Goal: Complete application form

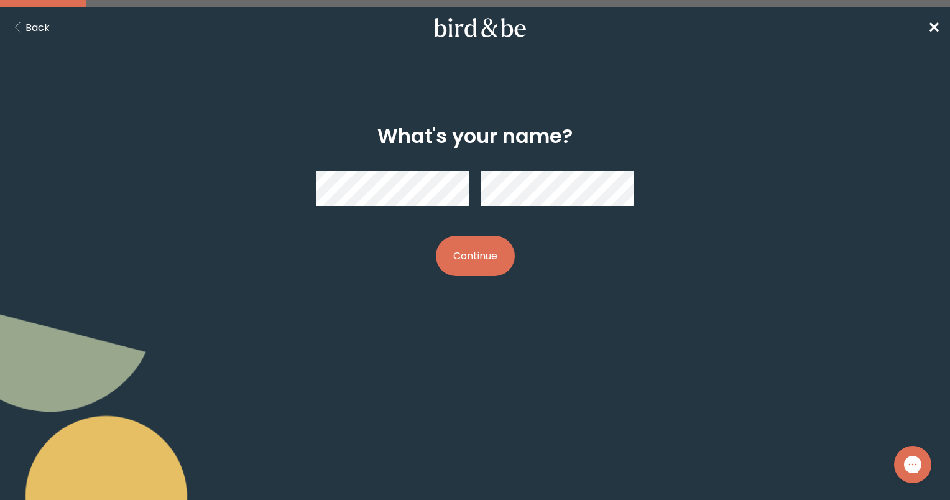
click at [478, 262] on button "Continue" at bounding box center [475, 256] width 79 height 40
click at [465, 256] on button "Continue" at bounding box center [475, 256] width 79 height 40
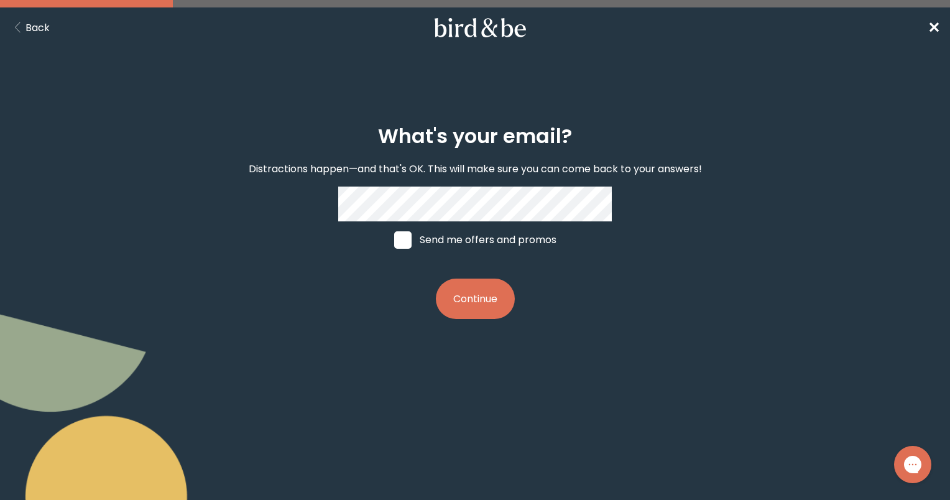
click at [457, 299] on button "Continue" at bounding box center [475, 299] width 79 height 40
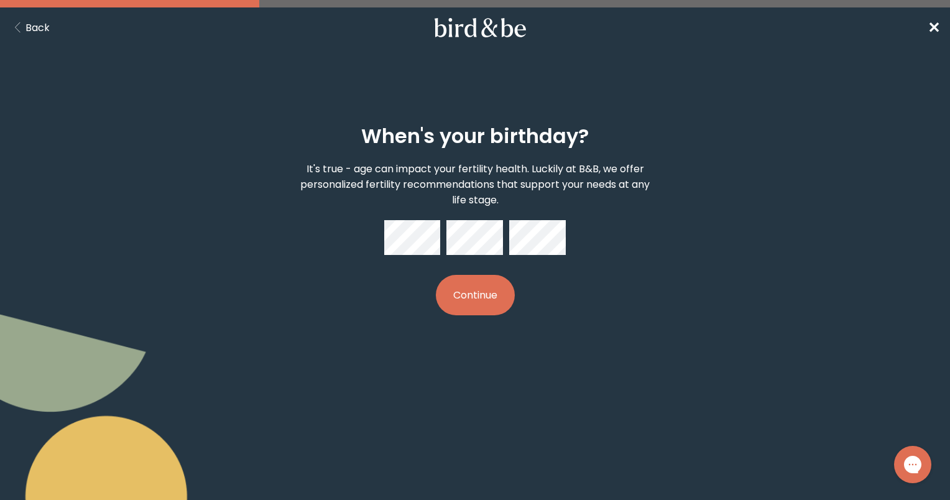
click at [458, 307] on button "Continue" at bounding box center [475, 295] width 79 height 40
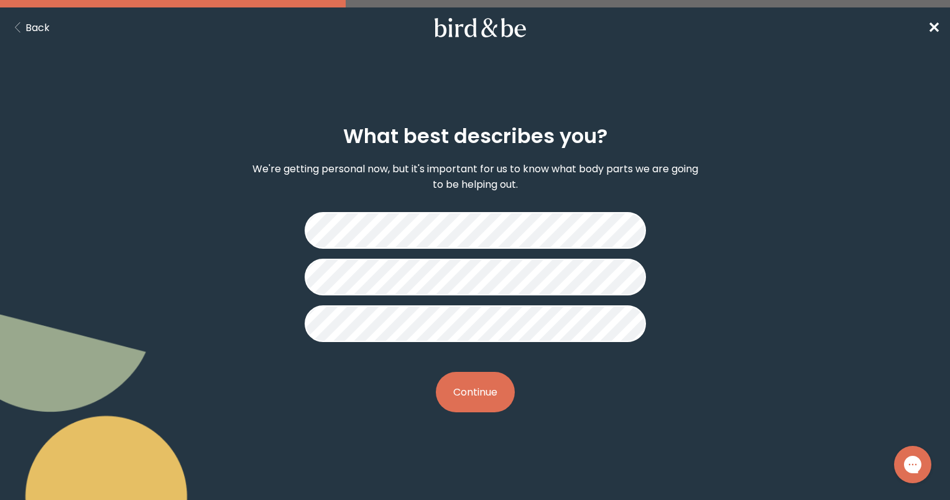
click at [486, 389] on button "Continue" at bounding box center [475, 392] width 79 height 40
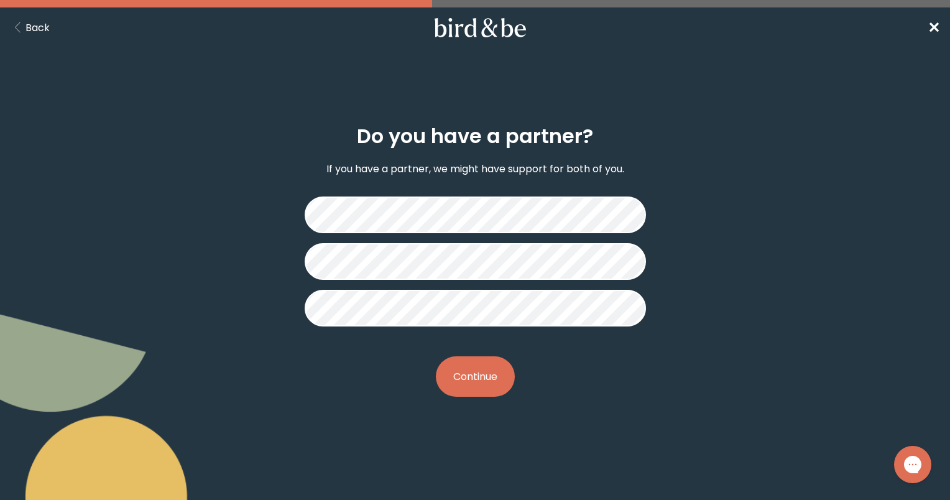
click at [491, 359] on button "Continue" at bounding box center [475, 376] width 79 height 40
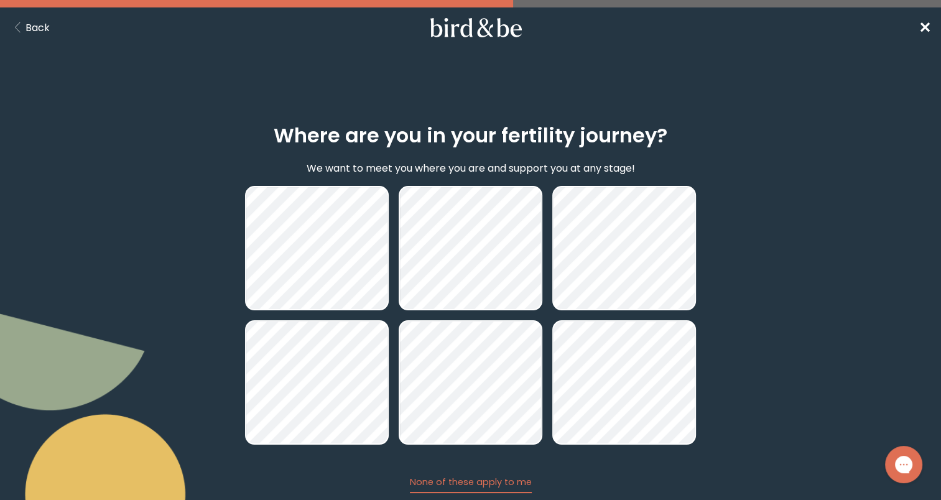
scroll to position [82, 0]
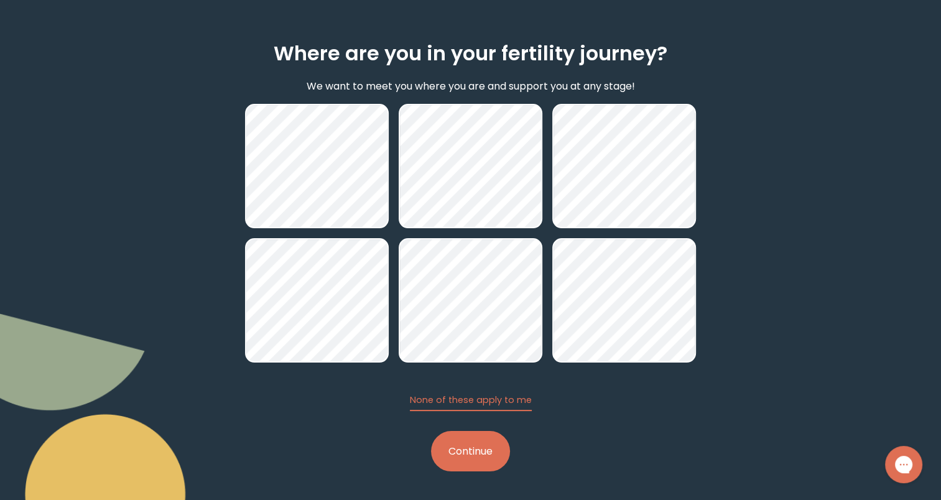
click at [457, 454] on button "Continue" at bounding box center [470, 451] width 79 height 40
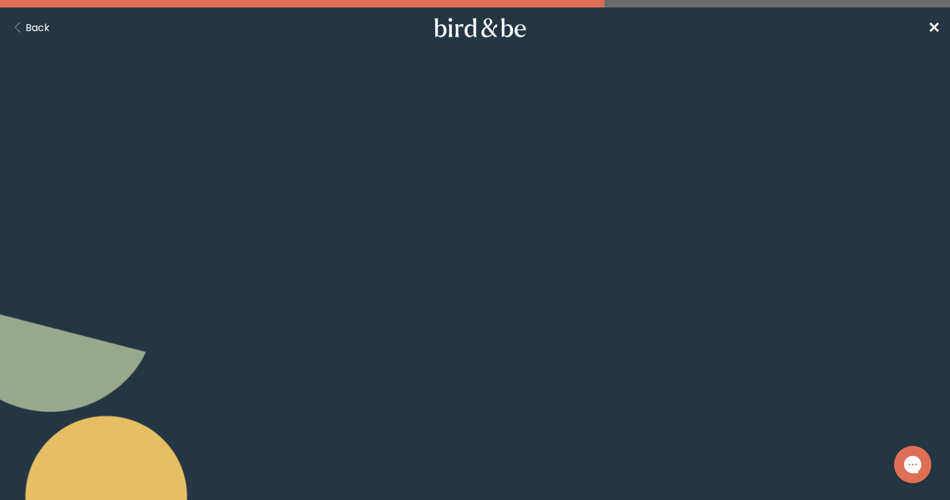
click at [453, 456] on body "plus-circle minus-circle close-circle Bird & Be Logo Bird & Be Logo arrow-left …" at bounding box center [475, 250] width 950 height 500
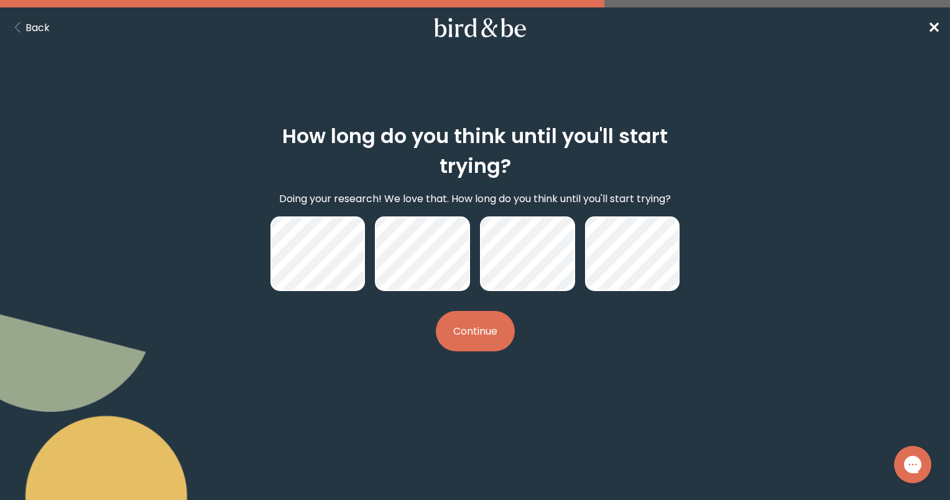
click at [473, 327] on button "Continue" at bounding box center [475, 331] width 79 height 40
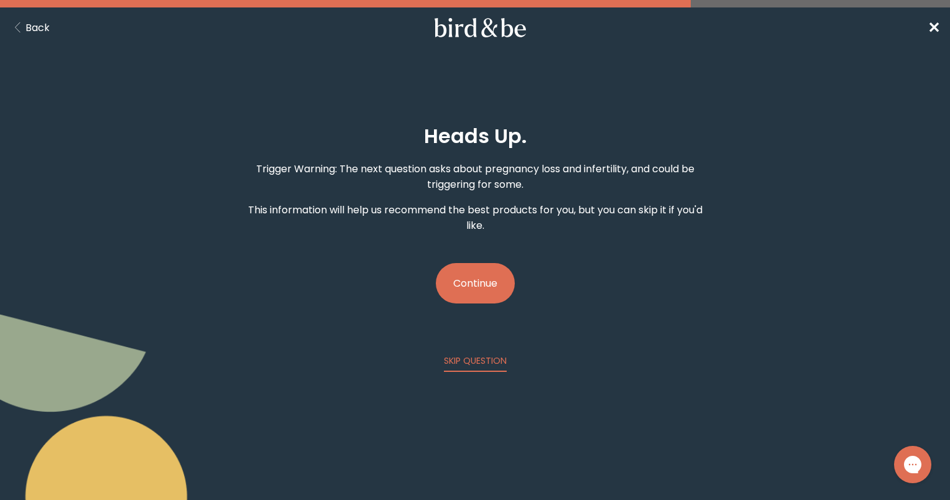
click at [483, 288] on button "Continue" at bounding box center [475, 283] width 79 height 40
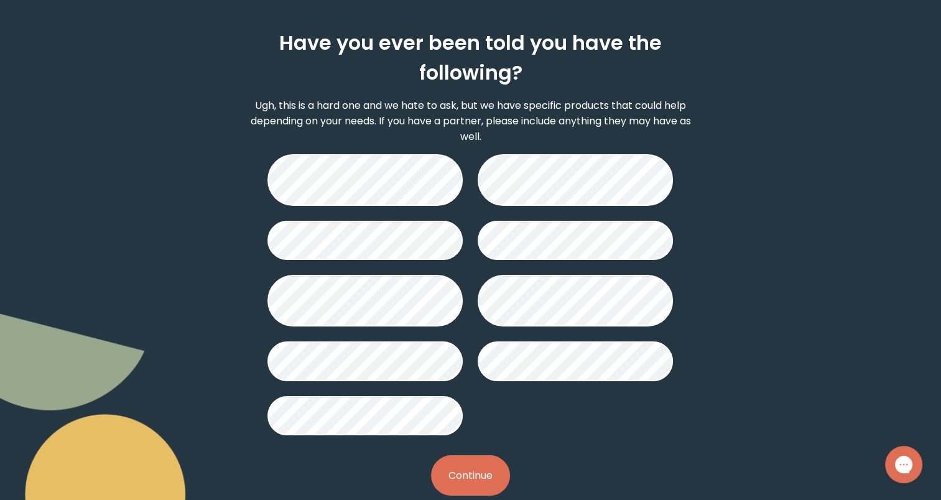
scroll to position [95, 0]
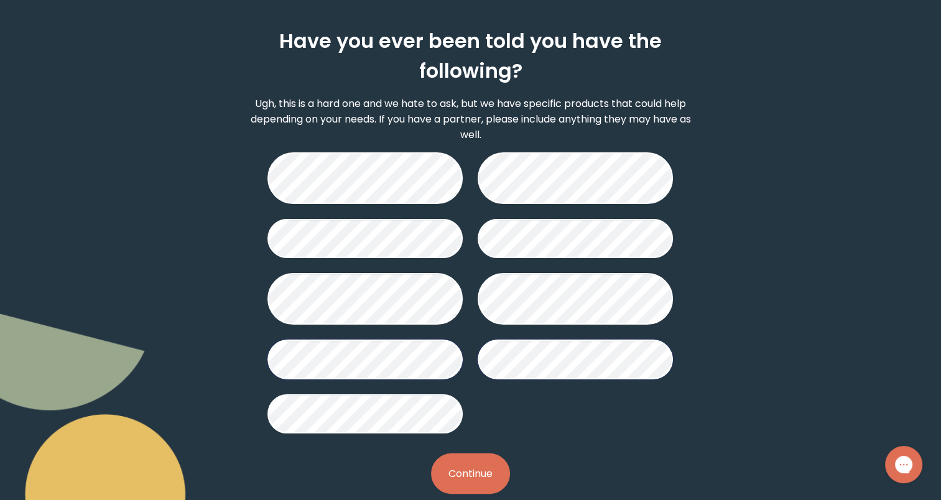
click at [473, 468] on button "Continue" at bounding box center [470, 473] width 79 height 40
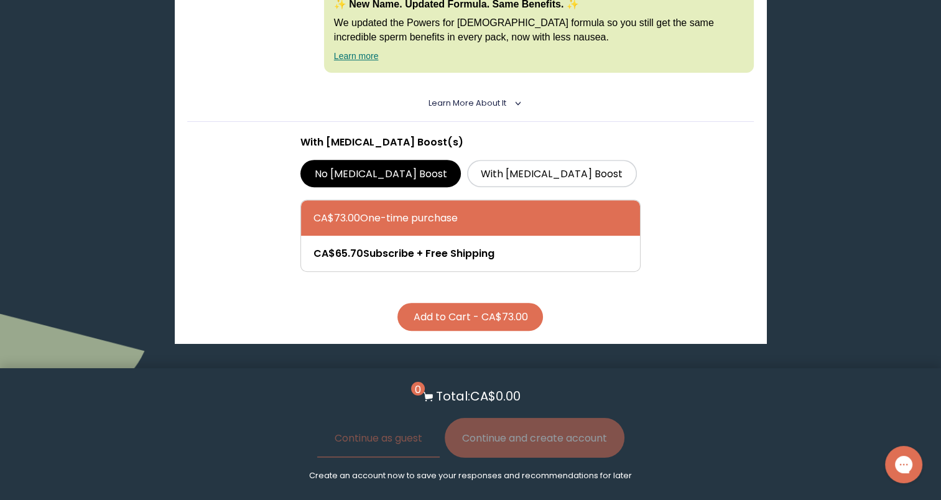
scroll to position [559, 0]
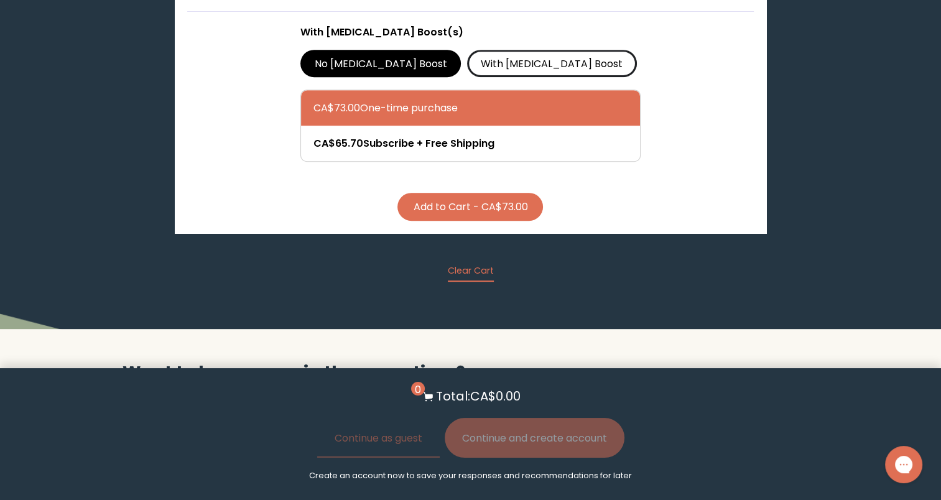
click at [483, 50] on label "With [MEDICAL_DATA] Boost" at bounding box center [552, 63] width 170 height 27
click at [0, 0] on input "With [MEDICAL_DATA] Boost" at bounding box center [0, 0] width 0 height 0
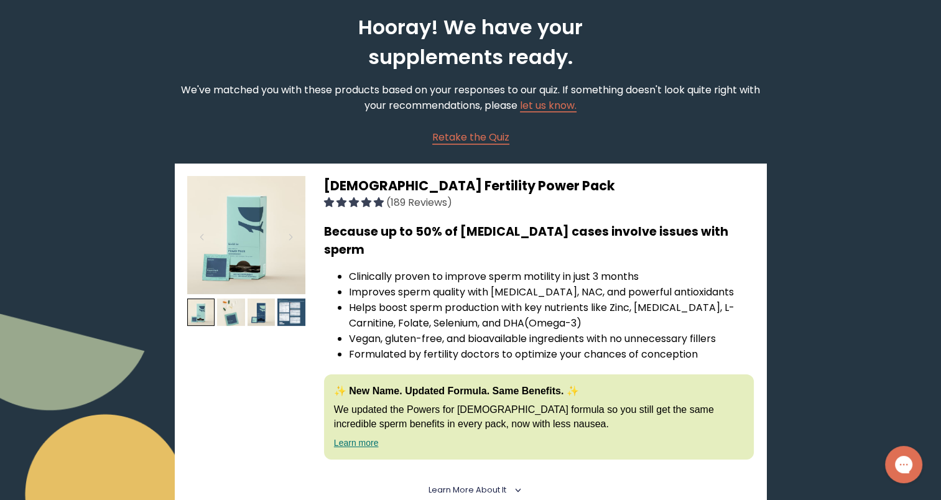
scroll to position [60, 0]
